Goal: Information Seeking & Learning: Find contact information

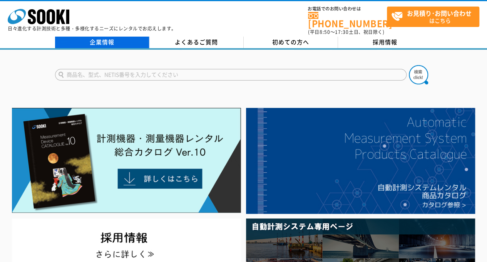
click at [136, 37] on link "企業情報" at bounding box center [102, 43] width 94 height 12
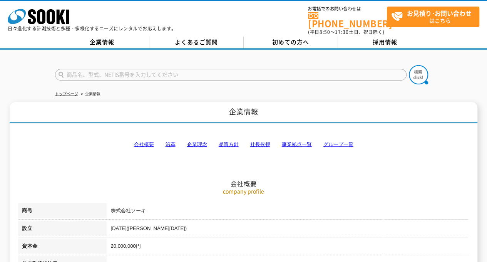
click at [242, 86] on ul "トップページ 企業情報" at bounding box center [243, 94] width 377 height 16
click at [307, 141] on link "事業拠点一覧" at bounding box center [297, 144] width 30 height 6
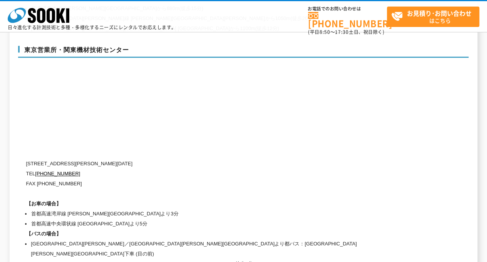
scroll to position [3233, 0]
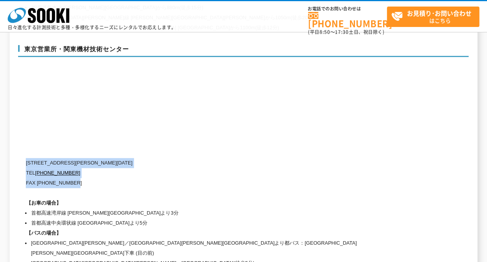
drag, startPoint x: 26, startPoint y: 145, endPoint x: 137, endPoint y: 166, distance: 113.6
click at [137, 166] on div "〒134-0086 東京都江戸川区臨海町2-3-18 TEL 0120-856-991 FAX (03)5117-3521 【お車の場合】 首都高速湾岸線 葛…" at bounding box center [211, 213] width 370 height 110
copy div "〒134-0086 東京都江戸川区臨海町2-3-18 TEL 0120-856-991 FAX (03)5117-3521"
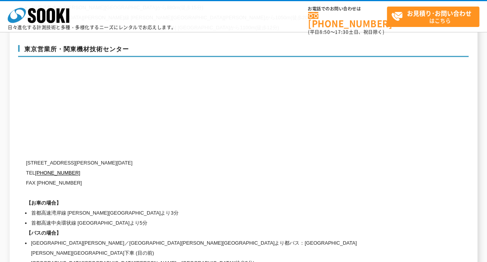
click at [24, 145] on div "東京営業所・関東機材技術センター 〒134-0086 東京都江戸川区臨海町2-3-18 TEL 0120-856-991 FAX (03)5117-3521 …" at bounding box center [243, 155] width 451 height 236
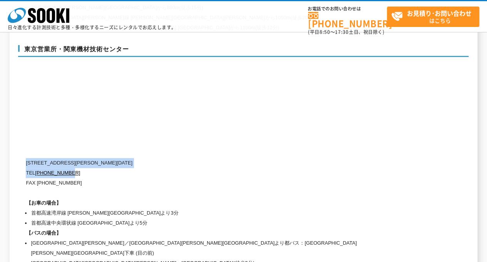
drag, startPoint x: 26, startPoint y: 145, endPoint x: 79, endPoint y: 154, distance: 54.4
click at [79, 158] on div "〒134-0086 東京都江戸川区臨海町2-3-18 TEL 0120-856-991 FAX (03)5117-3521 【お車の場合】 首都高速湾岸線 葛…" at bounding box center [211, 213] width 370 height 110
copy div "〒134-0086 東京都江戸川区臨海町2-3-18 TEL 0120-856-991"
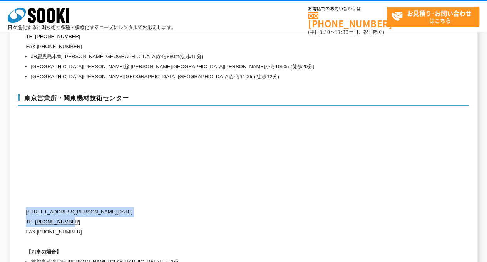
scroll to position [3183, 0]
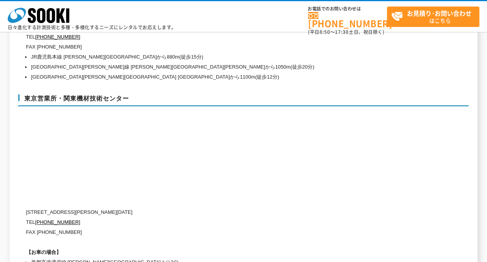
click at [65, 94] on h3 "東京営業所・関東機材技術センター" at bounding box center [243, 100] width 451 height 12
drag, startPoint x: 62, startPoint y: 80, endPoint x: 152, endPoint y: 80, distance: 89.3
click at [152, 94] on h3 "東京営業所・関東機材技術センター" at bounding box center [243, 100] width 451 height 12
copy h3 "関東機材技術センター"
